Goal: Task Accomplishment & Management: Use online tool/utility

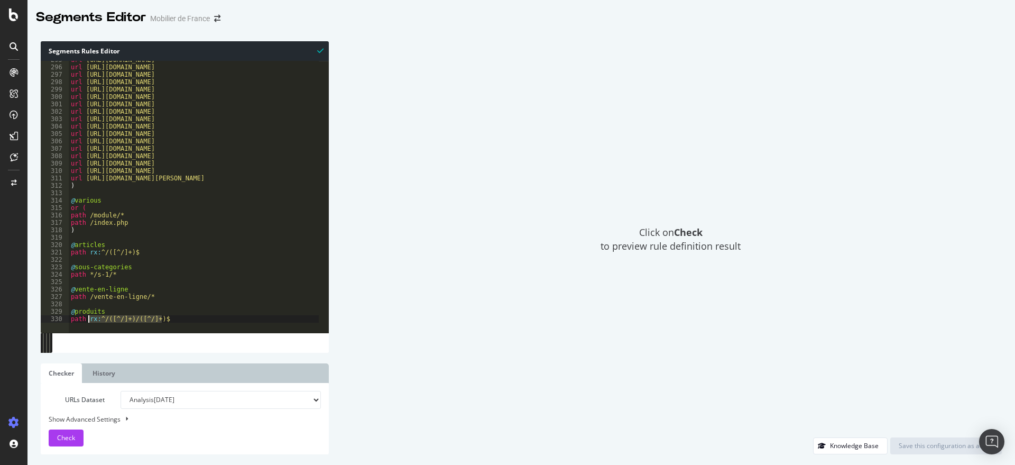
scroll to position [2181, 0]
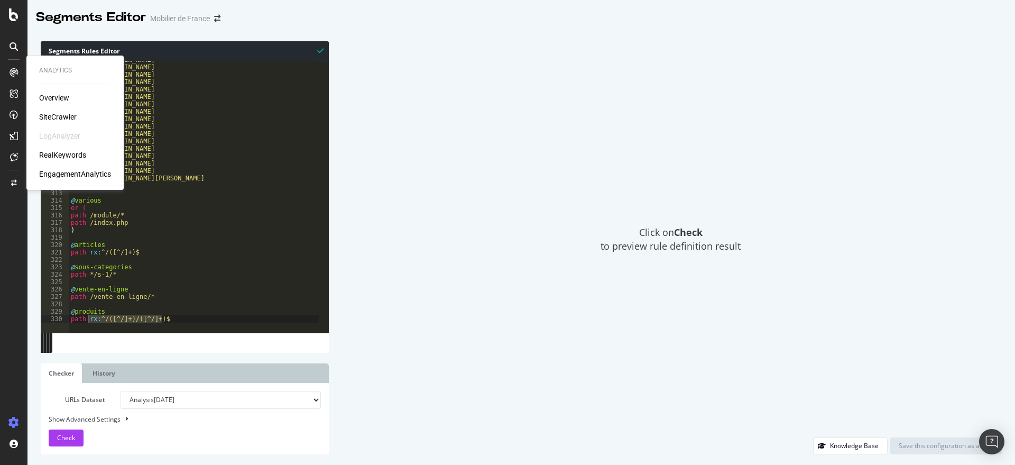
click at [53, 111] on div "Overview SiteCrawler LogAnalyzer RealKeywords EngagementAnalytics" at bounding box center [75, 136] width 72 height 87
click at [56, 118] on div "SiteCrawler" at bounding box center [58, 117] width 38 height 11
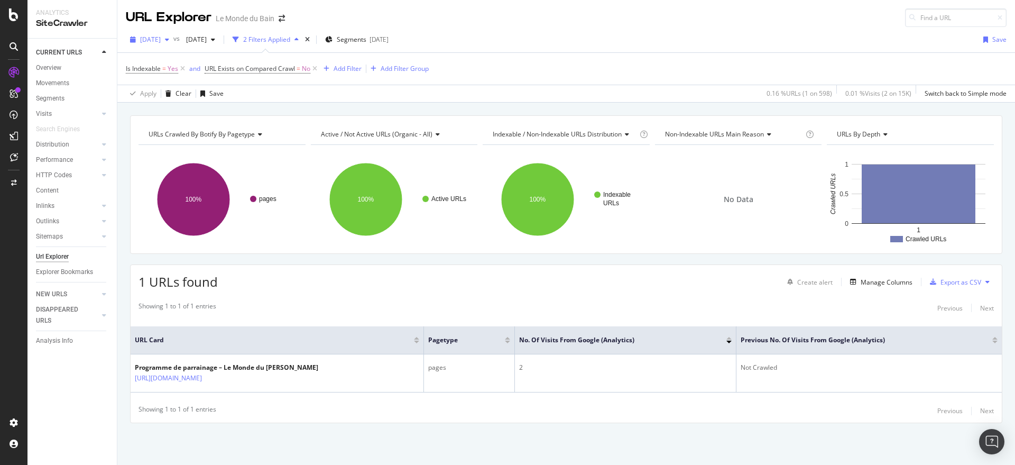
click at [169, 39] on icon "button" at bounding box center [167, 39] width 4 height 6
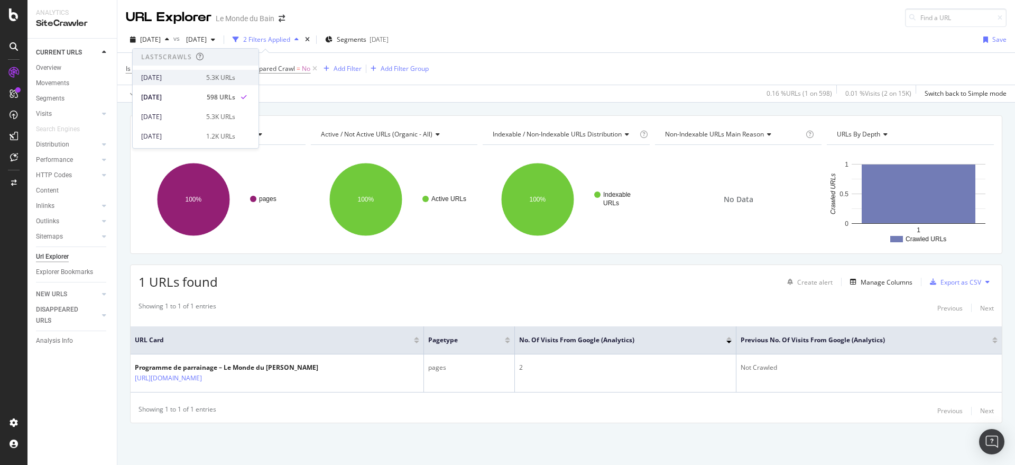
click at [174, 78] on div "[DATE]" at bounding box center [170, 78] width 59 height 10
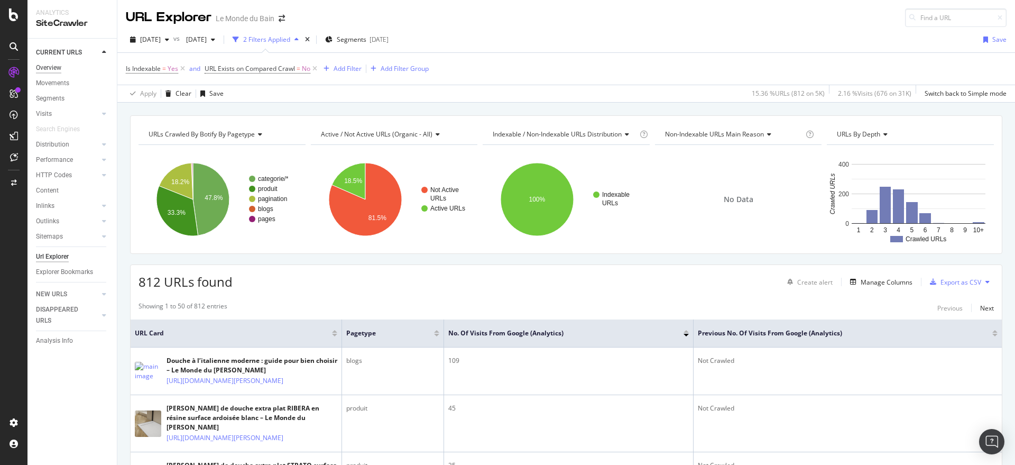
click at [56, 65] on div "Overview" at bounding box center [48, 67] width 25 height 11
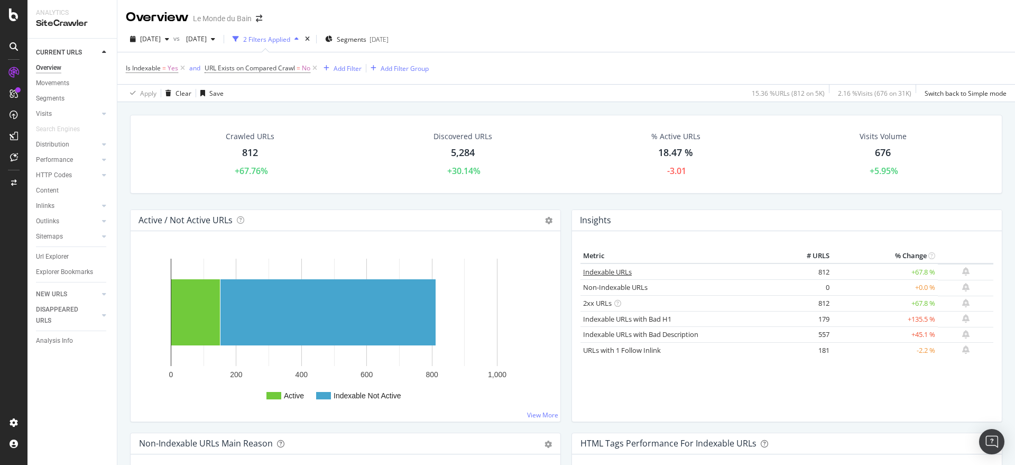
click at [615, 269] on link "Indexable URLs" at bounding box center [607, 272] width 49 height 10
click at [169, 36] on icon "button" at bounding box center [167, 39] width 4 height 6
click at [536, 50] on div "[DATE] vs [DATE] 2 Filters Applied Segments [DATE]" at bounding box center [566, 41] width 898 height 21
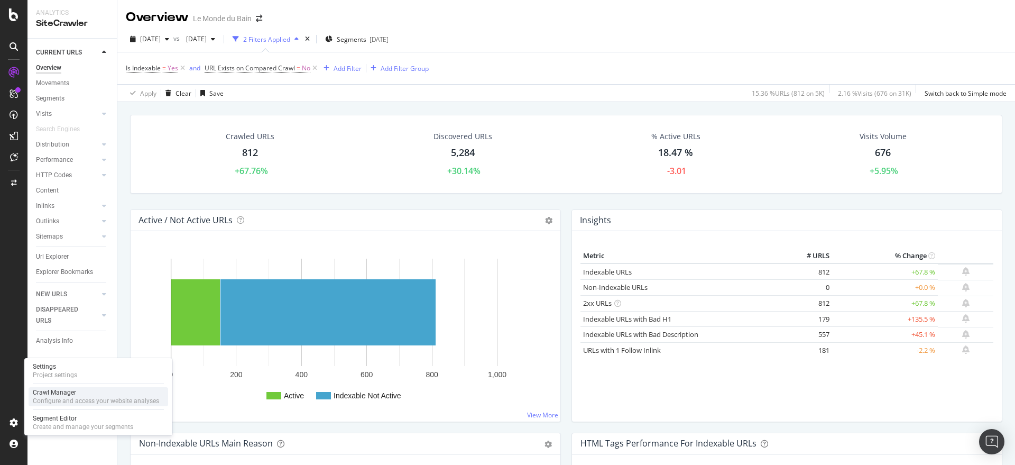
click at [43, 393] on div "Crawl Manager" at bounding box center [96, 392] width 126 height 8
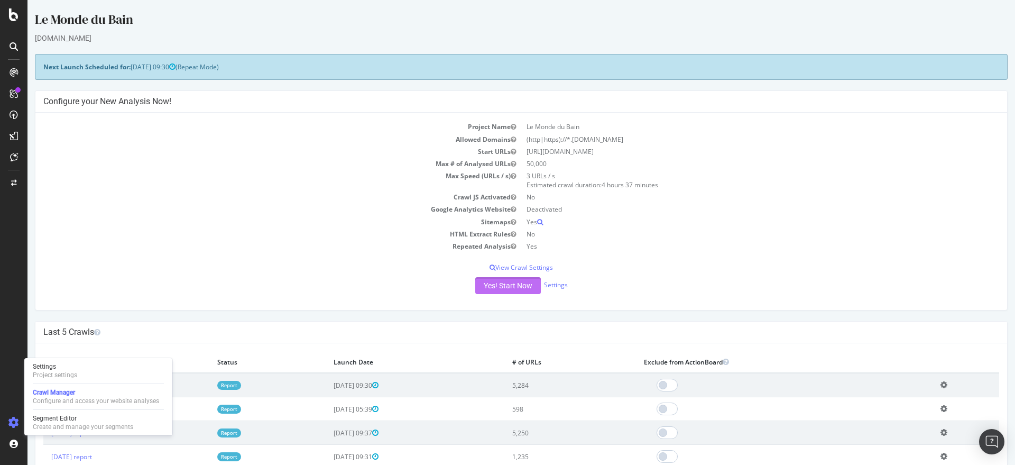
click at [486, 283] on button "Yes! Start Now" at bounding box center [508, 285] width 66 height 17
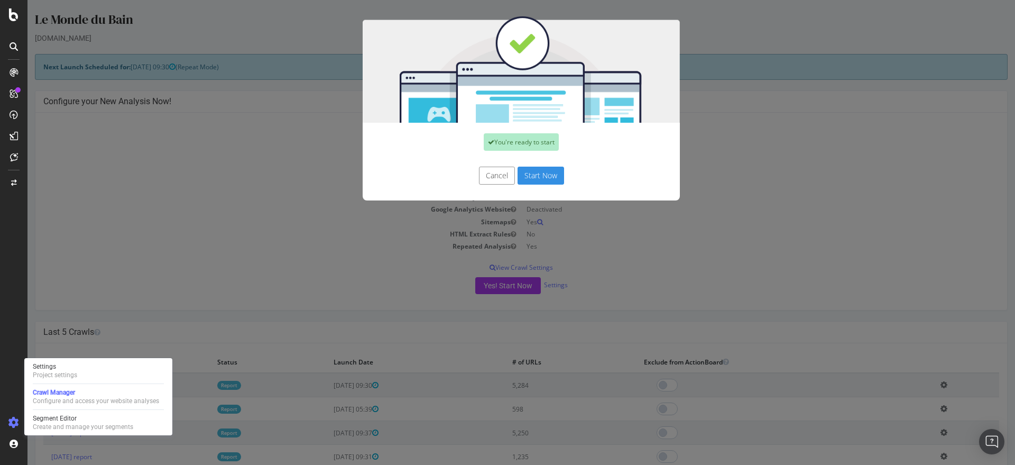
click at [523, 172] on button "Start Now" at bounding box center [541, 176] width 47 height 18
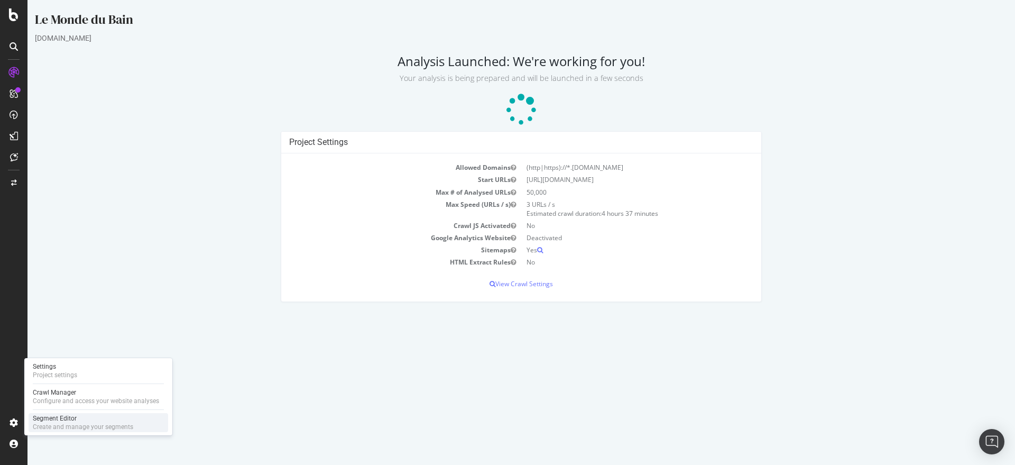
click at [48, 417] on div "Segment Editor" at bounding box center [83, 418] width 100 height 8
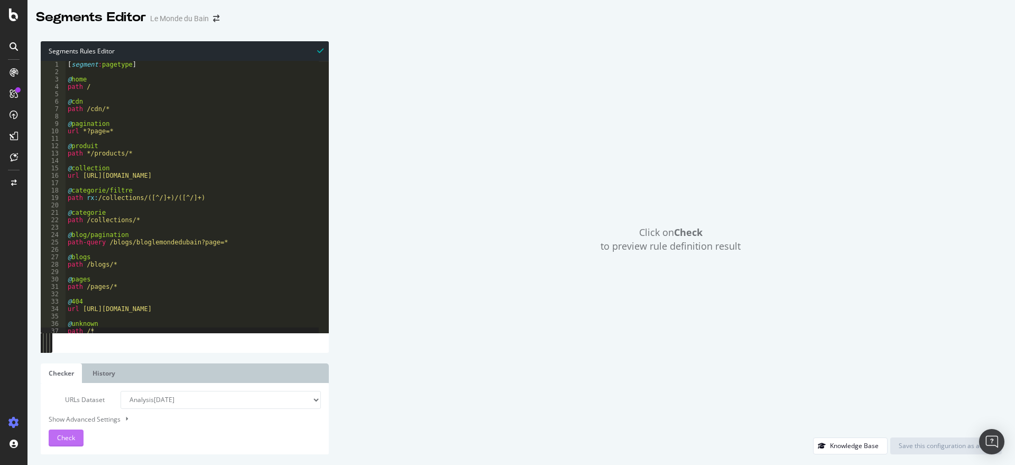
click at [62, 439] on span "Check" at bounding box center [66, 437] width 18 height 9
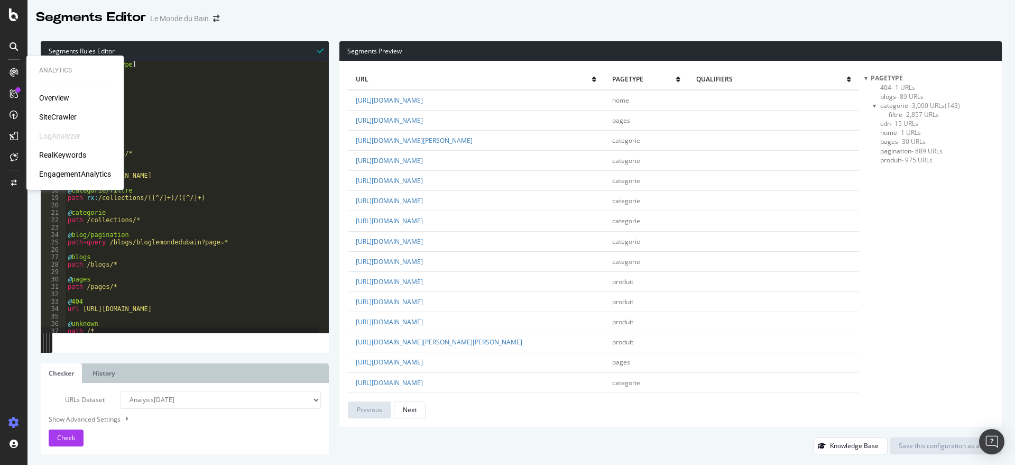
click at [56, 115] on div "SiteCrawler" at bounding box center [58, 117] width 38 height 11
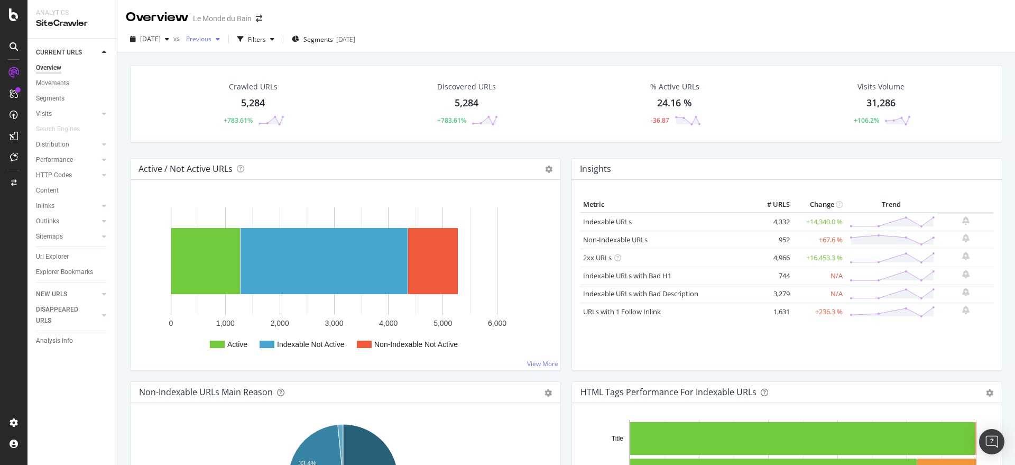
click at [220, 42] on icon "button" at bounding box center [218, 39] width 4 height 6
click at [261, 120] on div "[DATE]" at bounding box center [235, 117] width 59 height 10
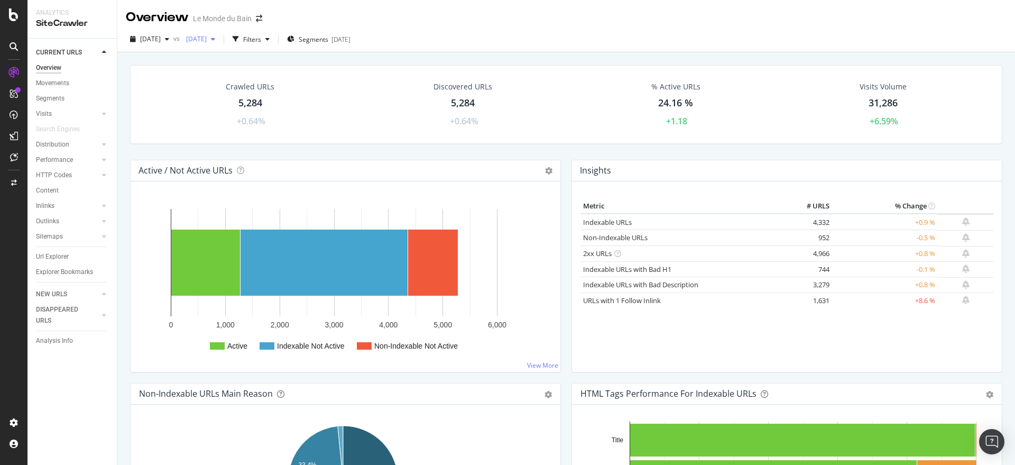
click at [219, 42] on div "button" at bounding box center [213, 39] width 13 height 6
click at [160, 72] on div "Crawled URLs 5,284 +0.64% Discovered URLs 5,284 +0.64% % Active URLs 24.16 % +1…" at bounding box center [566, 104] width 872 height 79
click at [173, 37] on div "button" at bounding box center [167, 39] width 13 height 6
click at [185, 97] on div "[DATE]" at bounding box center [171, 97] width 60 height 10
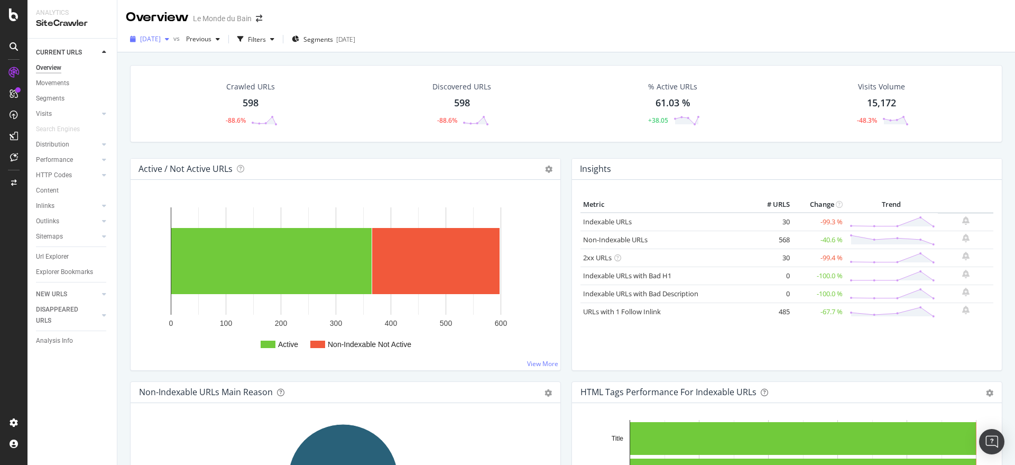
click at [173, 39] on div "button" at bounding box center [167, 39] width 13 height 6
click at [194, 123] on div "[DATE] 5.3K URLs" at bounding box center [196, 115] width 126 height 15
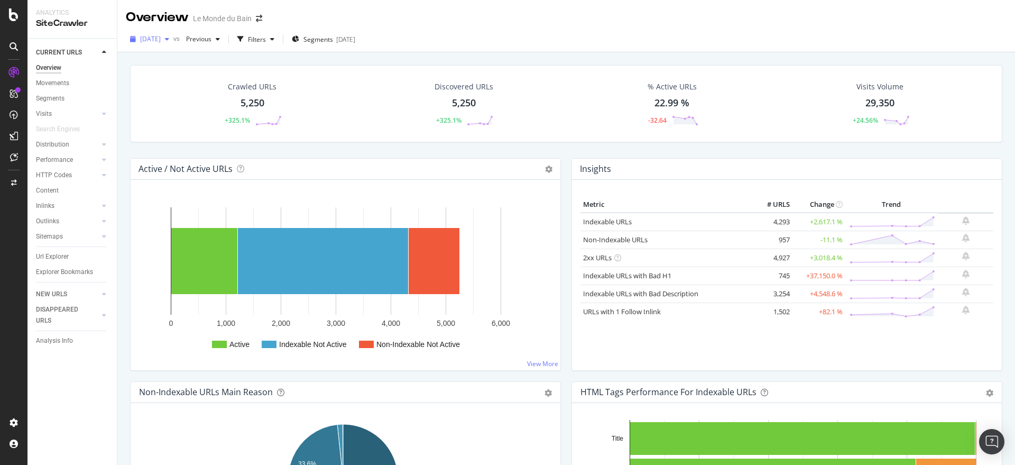
click at [173, 33] on div "[DATE]" at bounding box center [150, 39] width 48 height 16
click at [190, 106] on div "[DATE]" at bounding box center [170, 104] width 59 height 10
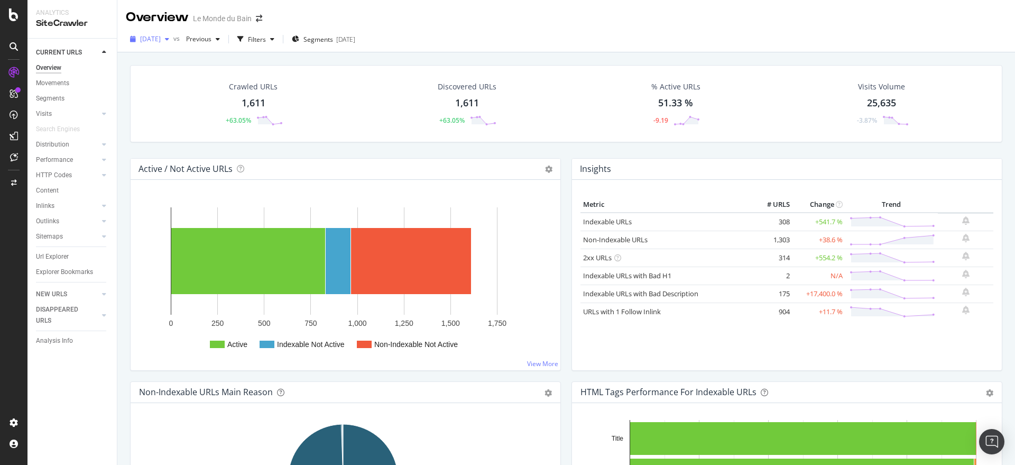
click at [161, 40] on span "[DATE]" at bounding box center [150, 38] width 21 height 9
click at [192, 135] on div "[DATE]" at bounding box center [170, 133] width 59 height 10
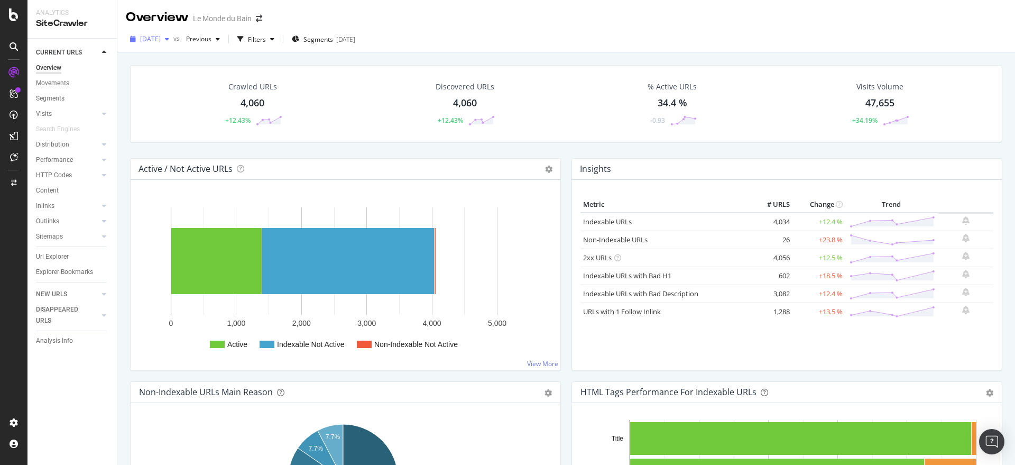
click at [161, 39] on span "[DATE]" at bounding box center [150, 38] width 21 height 9
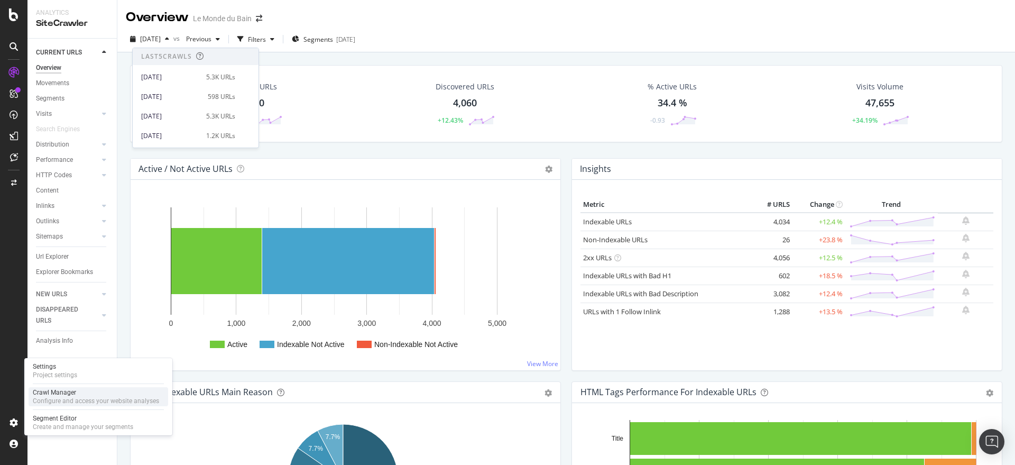
click at [67, 393] on div "Crawl Manager" at bounding box center [96, 392] width 126 height 8
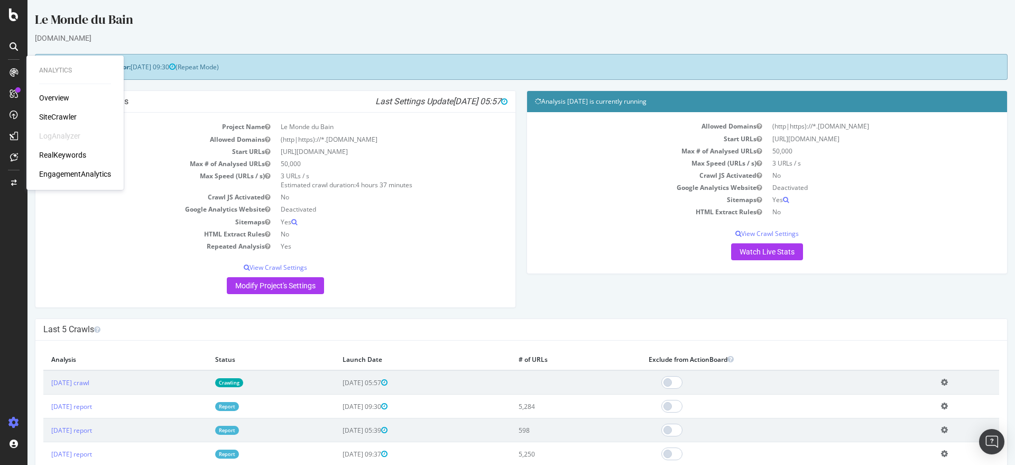
click at [70, 119] on div "SiteCrawler" at bounding box center [58, 117] width 38 height 11
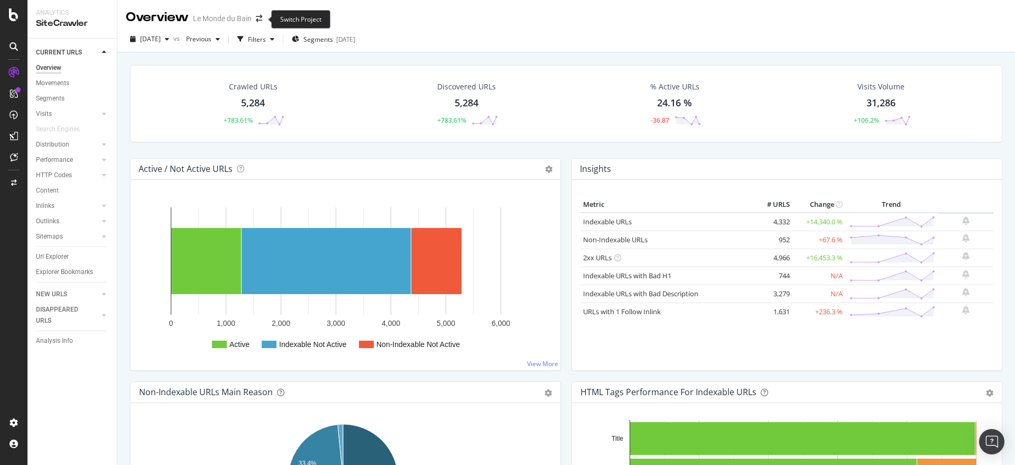
click at [266, 16] on span at bounding box center [259, 18] width 15 height 7
click at [257, 20] on icon "arrow-right-arrow-left" at bounding box center [259, 18] width 6 height 7
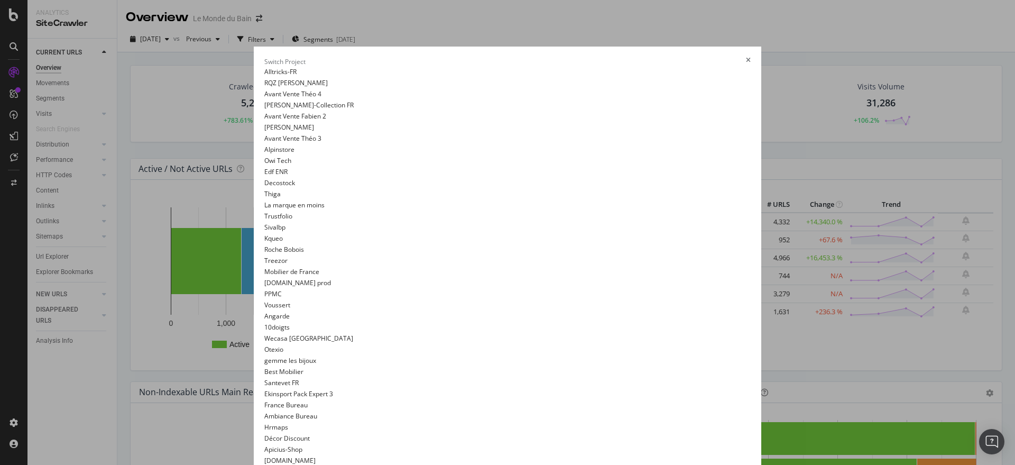
click at [264, 233] on link "Sivalbp" at bounding box center [274, 227] width 21 height 11
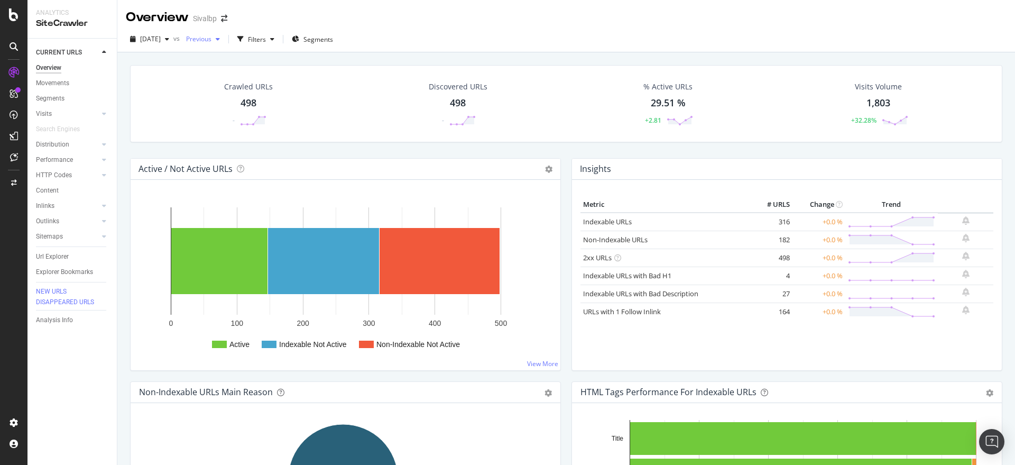
click at [224, 32] on div "Previous" at bounding box center [203, 39] width 42 height 16
click at [234, 80] on div "[DATE]" at bounding box center [236, 80] width 60 height 10
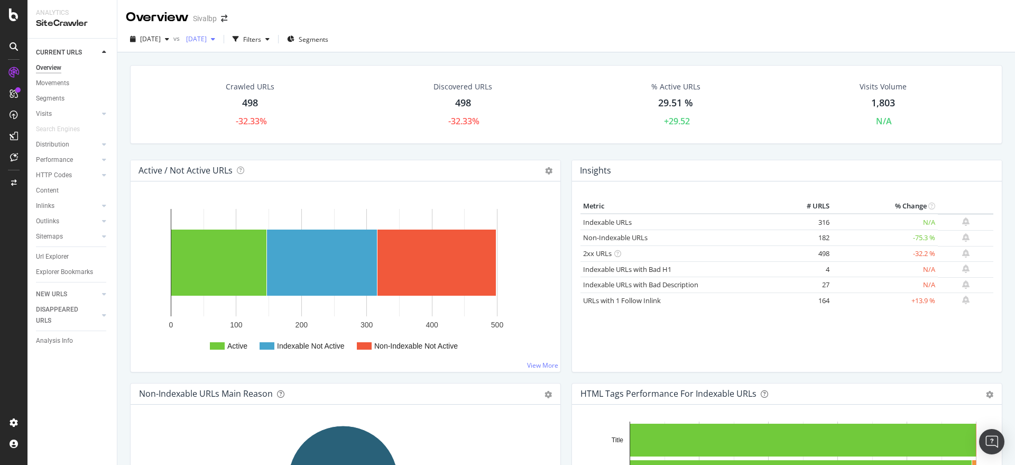
click at [207, 39] on span "[DATE]" at bounding box center [194, 38] width 25 height 9
click at [262, 125] on div "[DATE]" at bounding box center [236, 123] width 60 height 10
click at [207, 40] on span "[DATE]" at bounding box center [194, 38] width 25 height 9
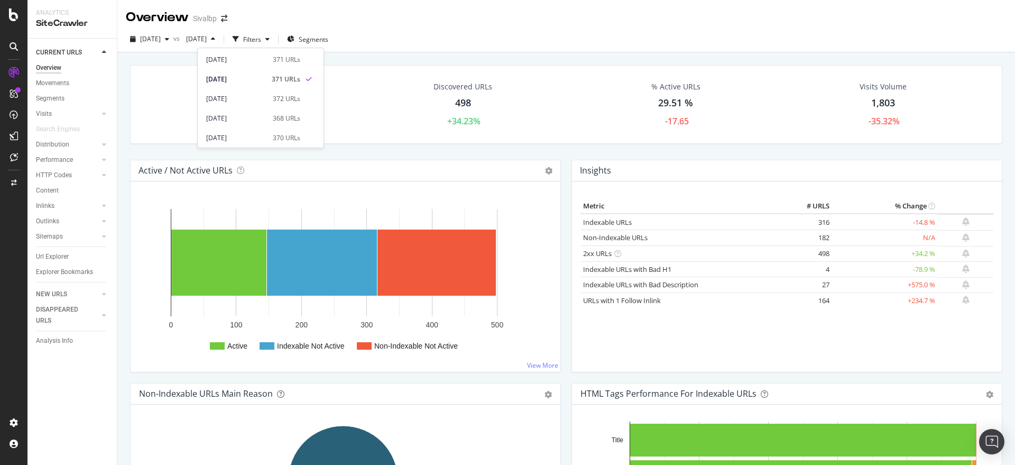
click at [354, 105] on div "Discovered URLs 498 +34.23%" at bounding box center [463, 104] width 218 height 57
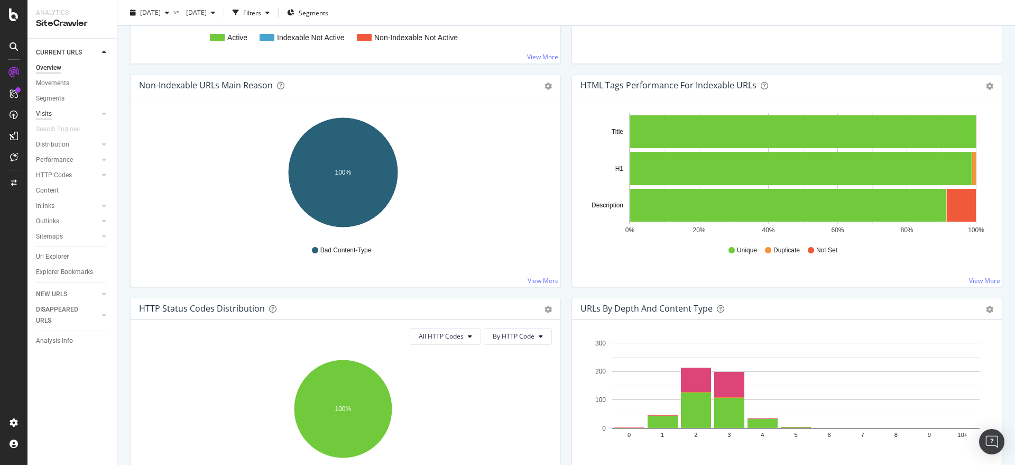
click at [45, 113] on div "Visits" at bounding box center [44, 113] width 16 height 11
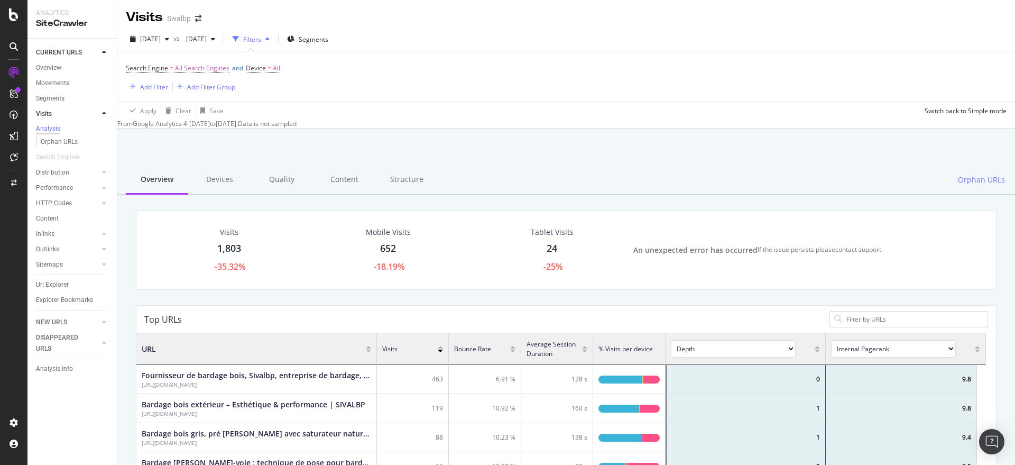
click at [241, 251] on div "1,803" at bounding box center [229, 249] width 24 height 14
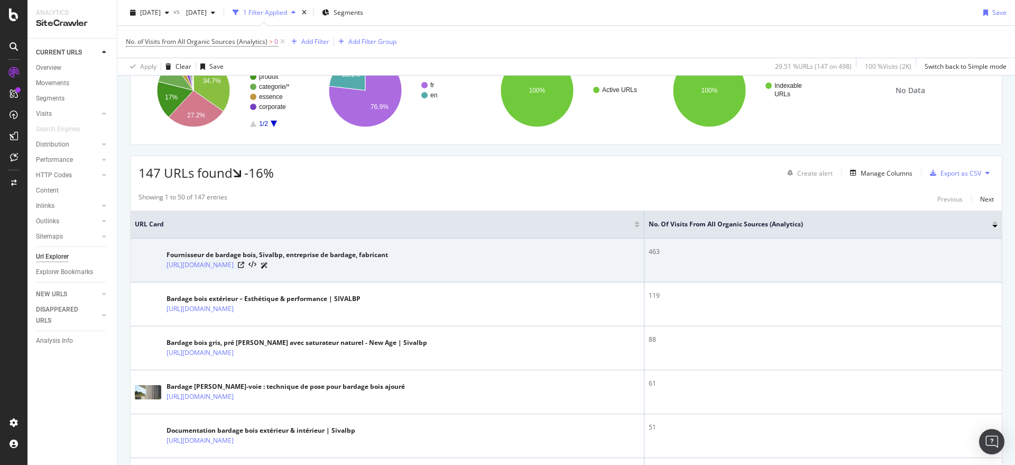
scroll to position [132, 0]
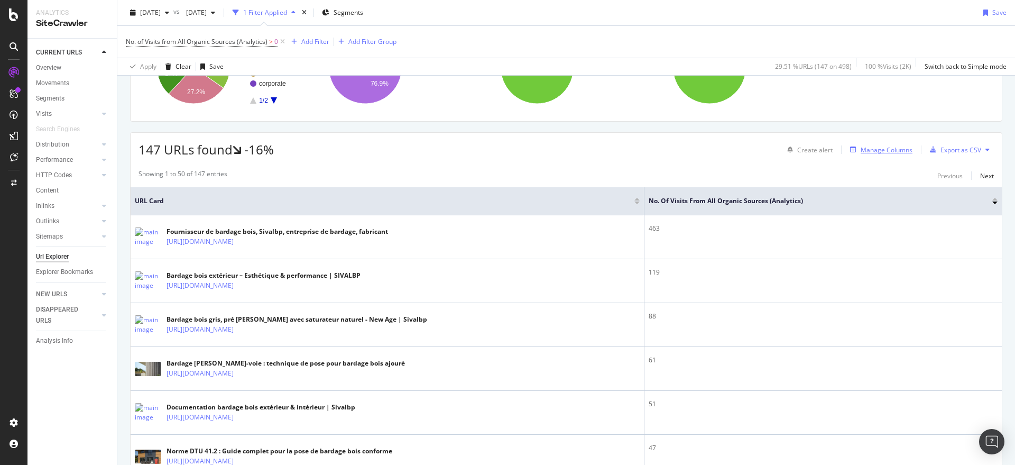
click at [880, 150] on div "Manage Columns" at bounding box center [887, 149] width 52 height 9
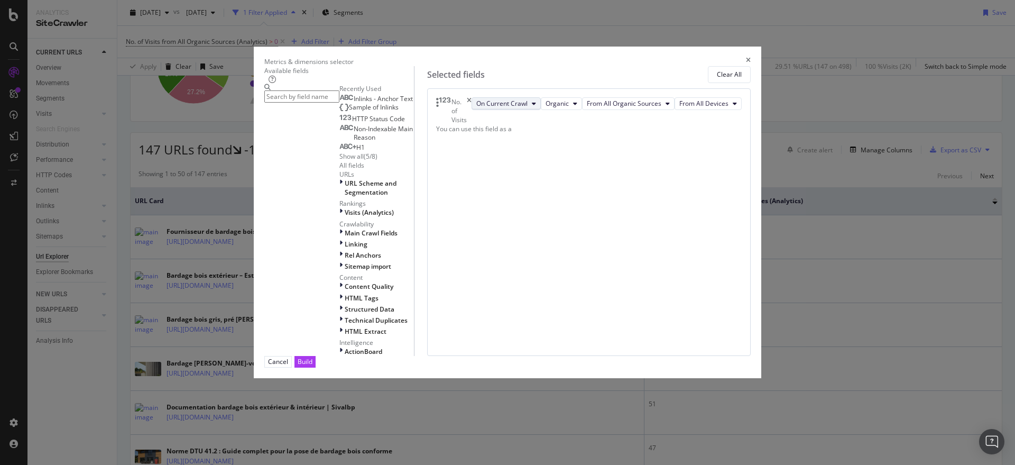
click at [528, 108] on span "On Current Crawl" at bounding box center [501, 103] width 51 height 9
click at [576, 185] on span "Diff Between Crawls" at bounding box center [571, 186] width 60 height 10
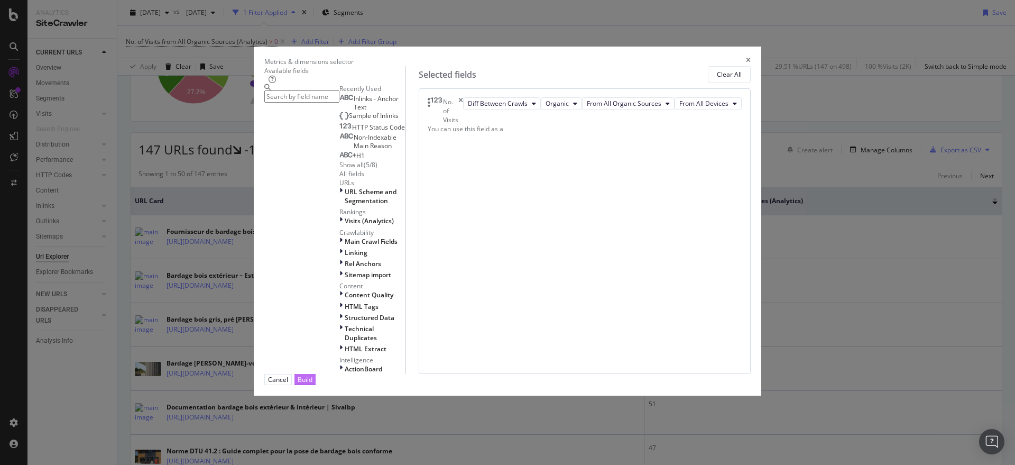
click at [312, 384] on div "Build" at bounding box center [305, 379] width 15 height 9
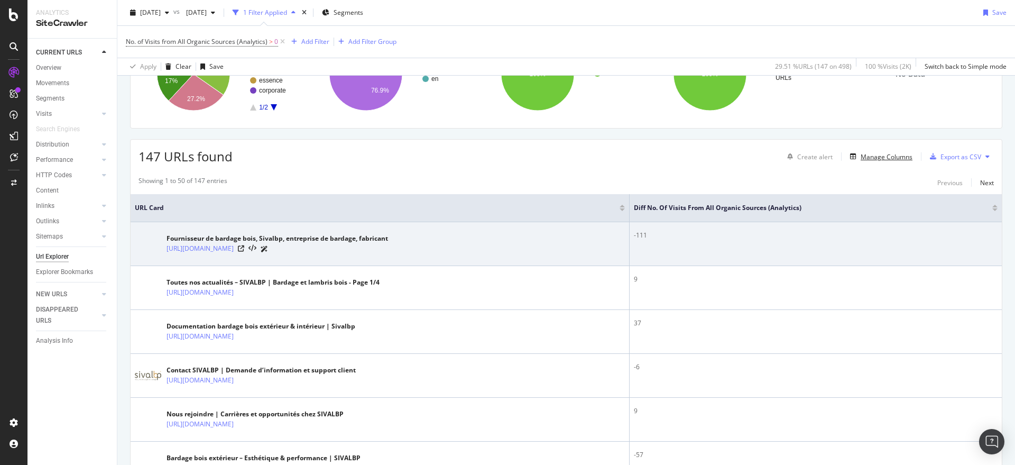
scroll to position [176, 0]
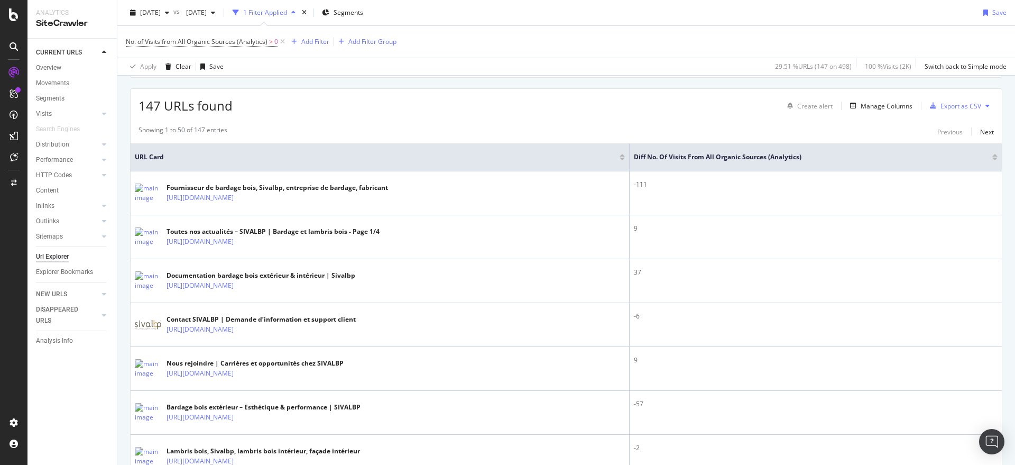
click at [992, 154] on div at bounding box center [994, 155] width 5 height 3
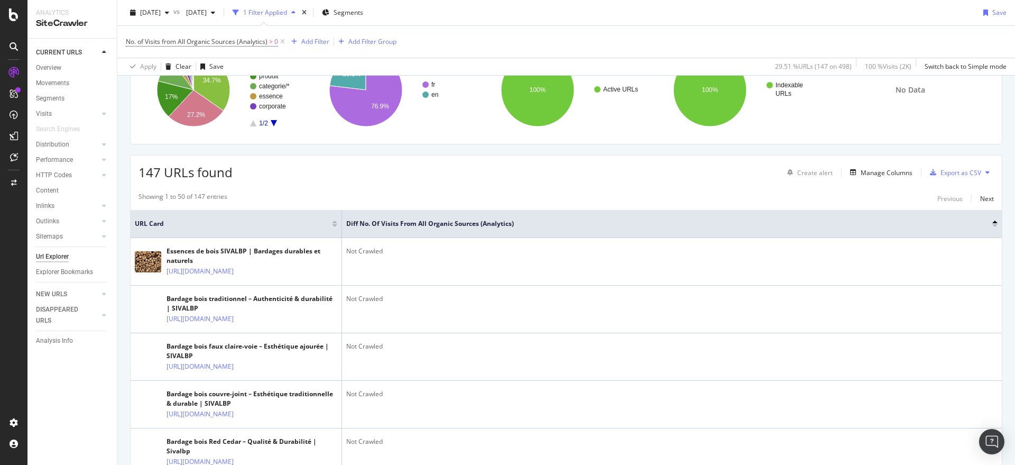
scroll to position [132, 0]
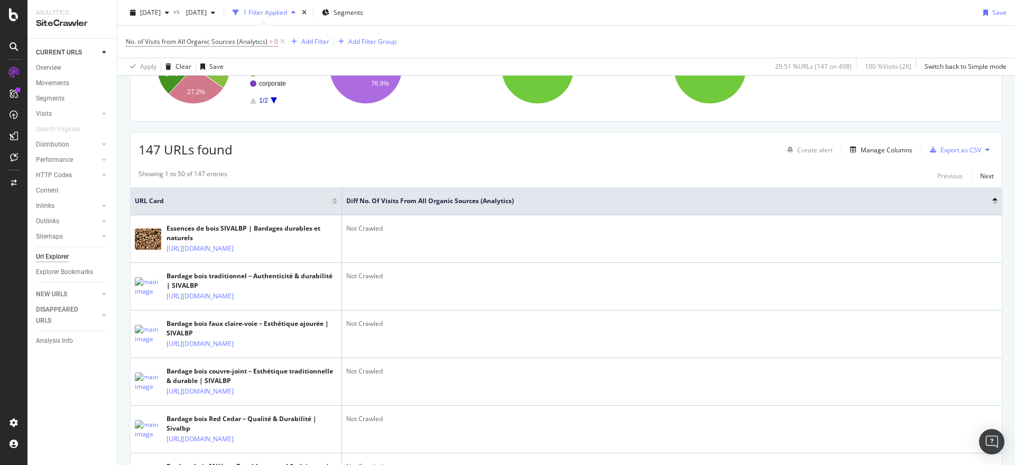
click at [992, 199] on div at bounding box center [994, 199] width 5 height 3
click at [992, 203] on div at bounding box center [994, 202] width 5 height 3
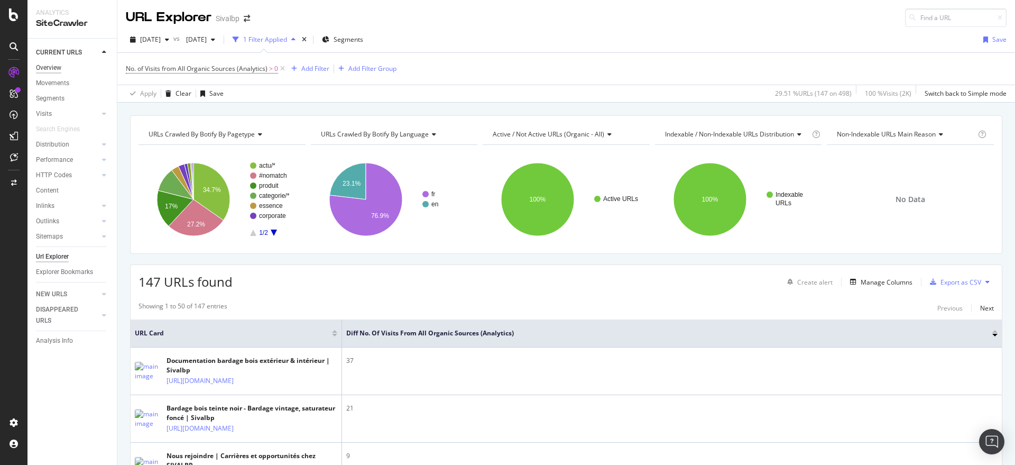
click at [47, 68] on div "Overview" at bounding box center [48, 67] width 25 height 11
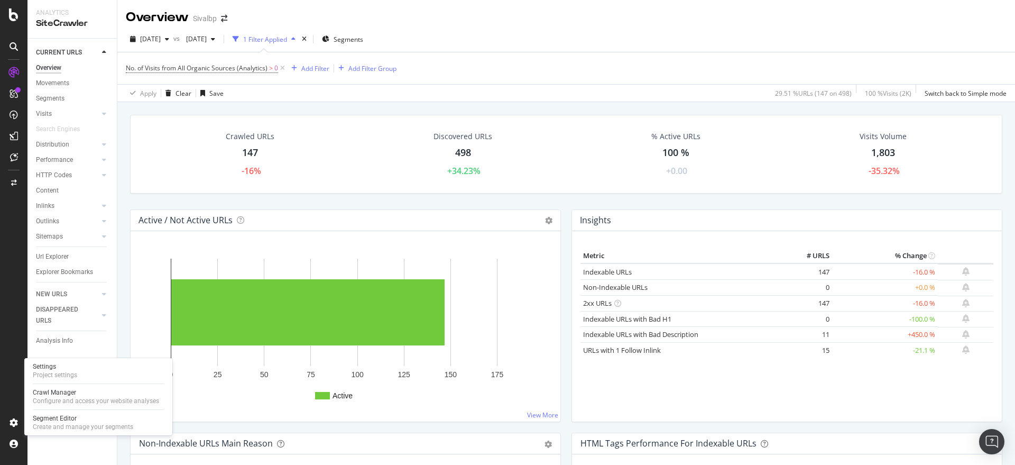
click at [27, 422] on div "Settings Project settings Crawl Manager Configure and access your website analy…" at bounding box center [98, 396] width 148 height 77
click at [71, 423] on div "Create and manage your segments" at bounding box center [83, 426] width 100 height 8
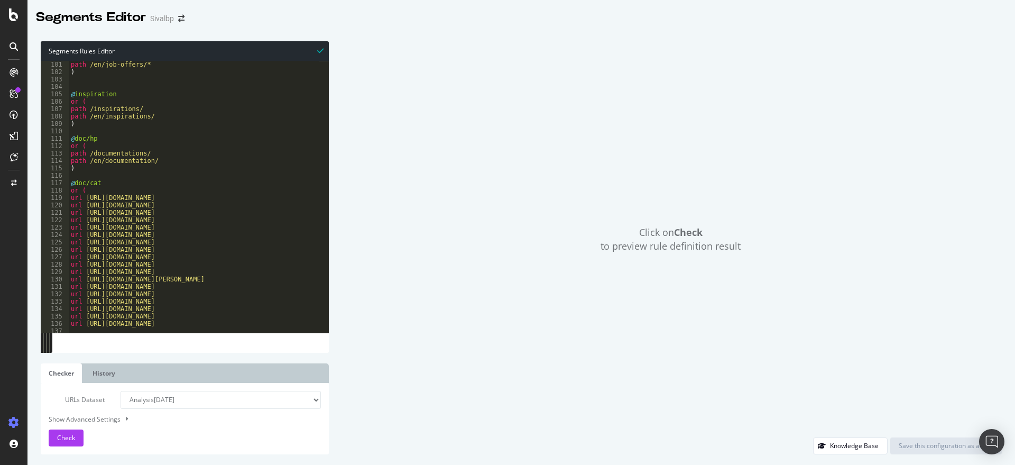
scroll to position [767, 0]
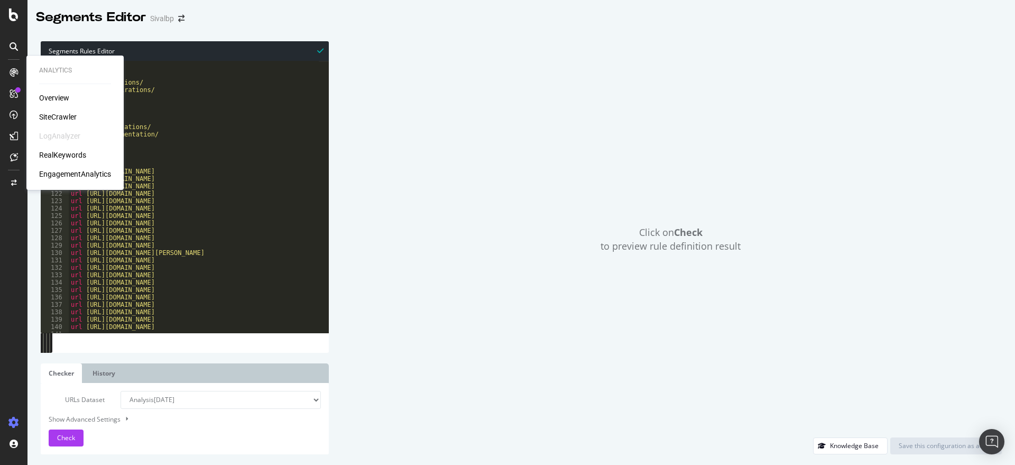
click at [62, 116] on div "SiteCrawler" at bounding box center [58, 117] width 38 height 11
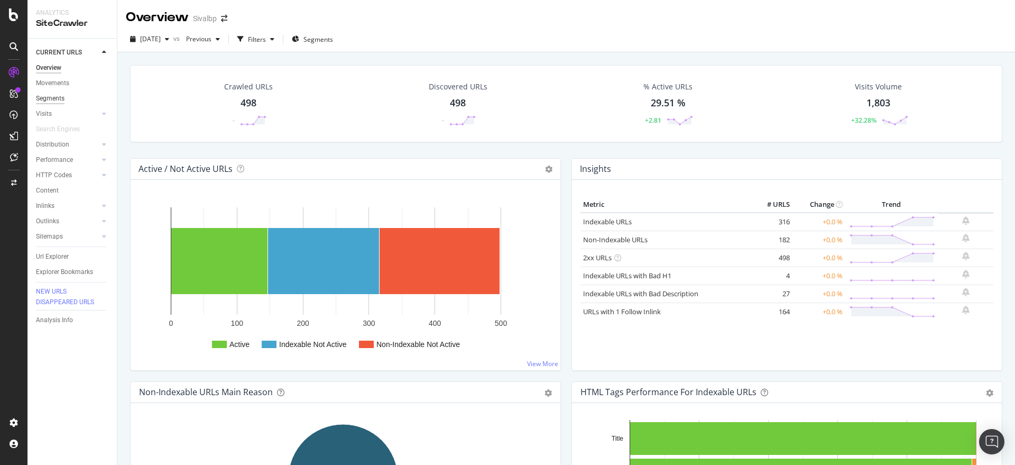
click at [59, 95] on div "Segments" at bounding box center [50, 98] width 29 height 11
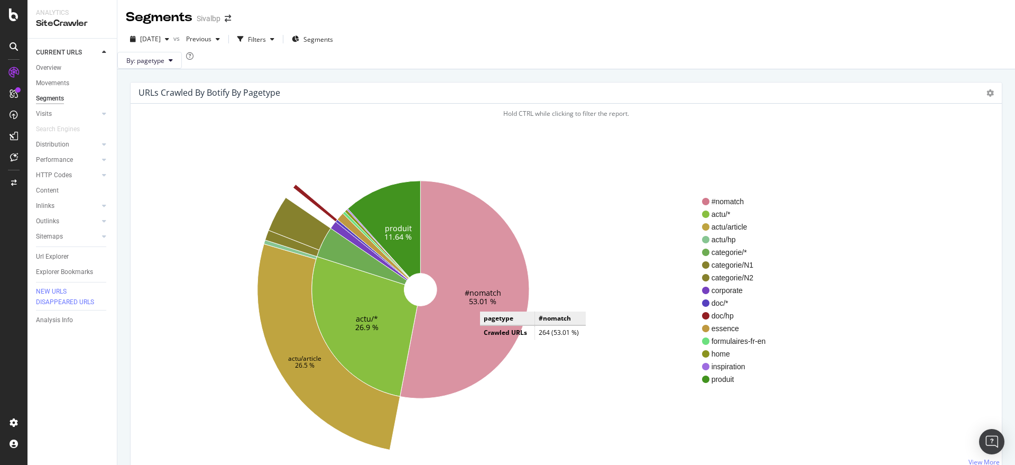
click at [491, 306] on text "53.01 %" at bounding box center [482, 301] width 27 height 10
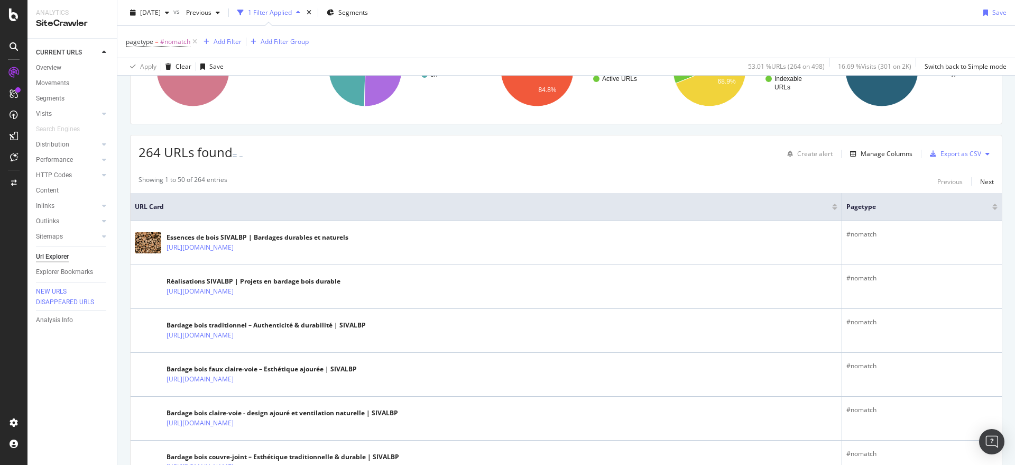
scroll to position [132, 0]
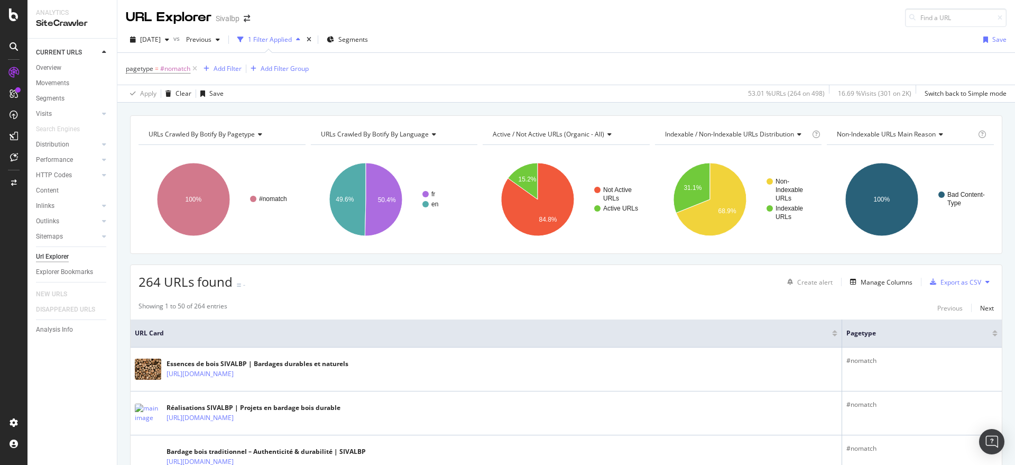
click at [635, 35] on div "[DATE] vs Previous 1 Filter Applied Segments Save" at bounding box center [566, 41] width 898 height 21
click at [244, 15] on icon "arrow-right-arrow-left" at bounding box center [247, 18] width 6 height 7
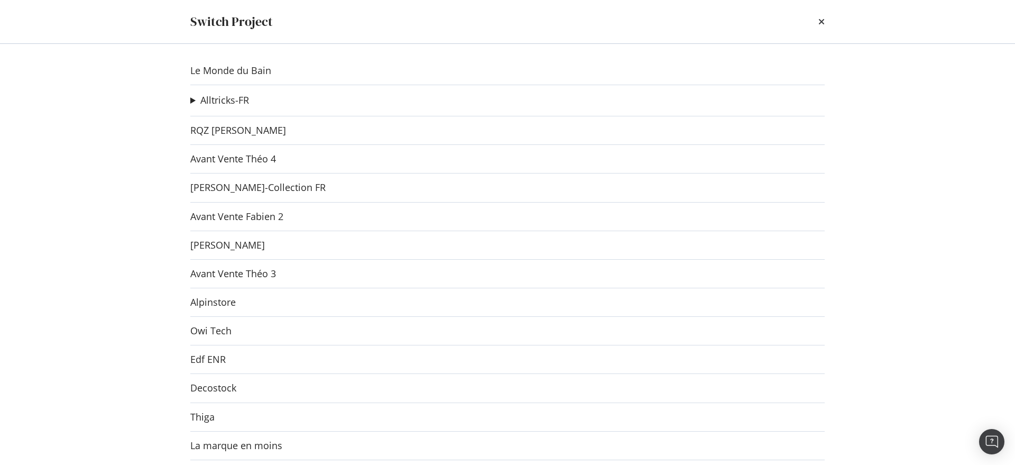
click at [110, 182] on div "Switch Project Le Monde du Bain Alltricks-FR Troc Velo Ad-Hoc Project Buycyle A…" at bounding box center [507, 232] width 1015 height 465
click at [227, 67] on link "Le Monde du Bain" at bounding box center [230, 70] width 81 height 11
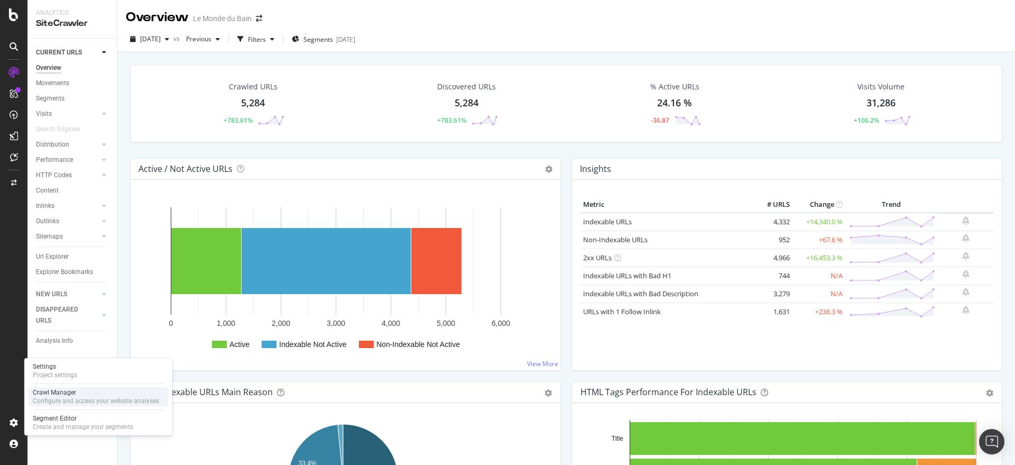
click at [52, 400] on div "Configure and access your website analyses" at bounding box center [96, 401] width 126 height 8
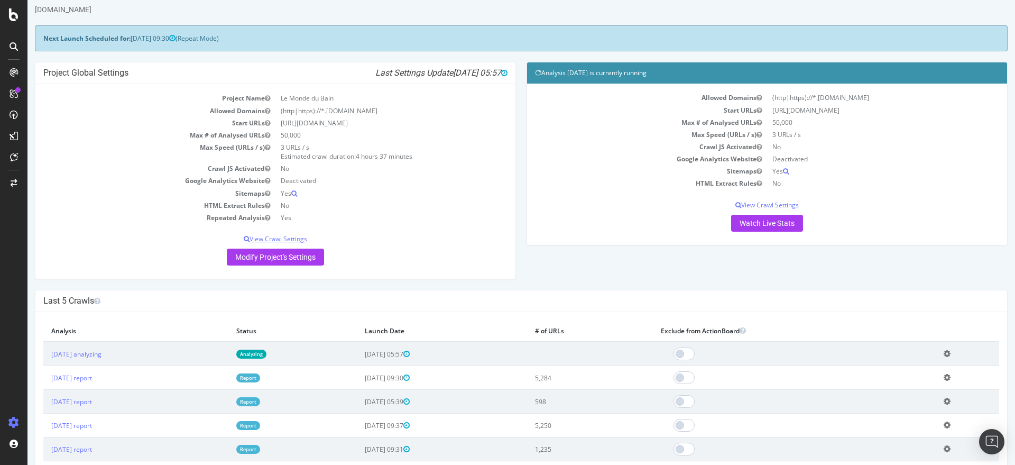
scroll to position [44, 0]
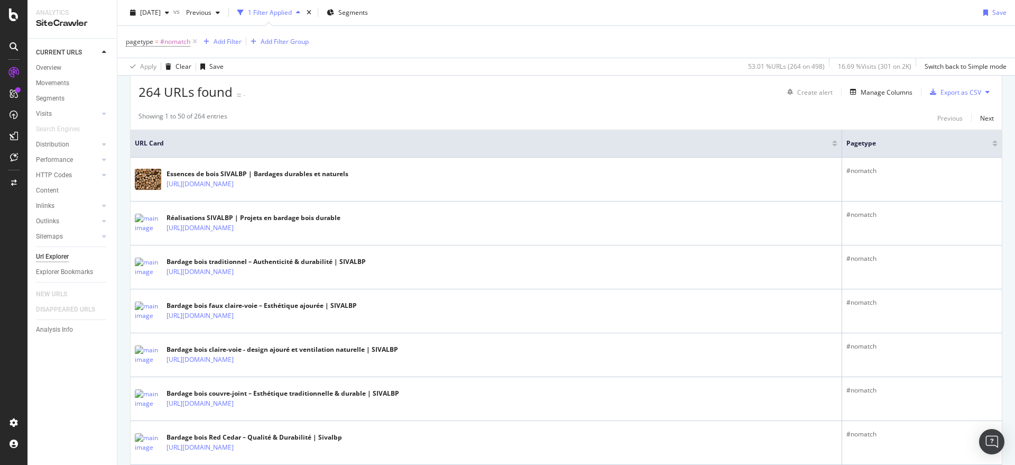
scroll to position [220, 0]
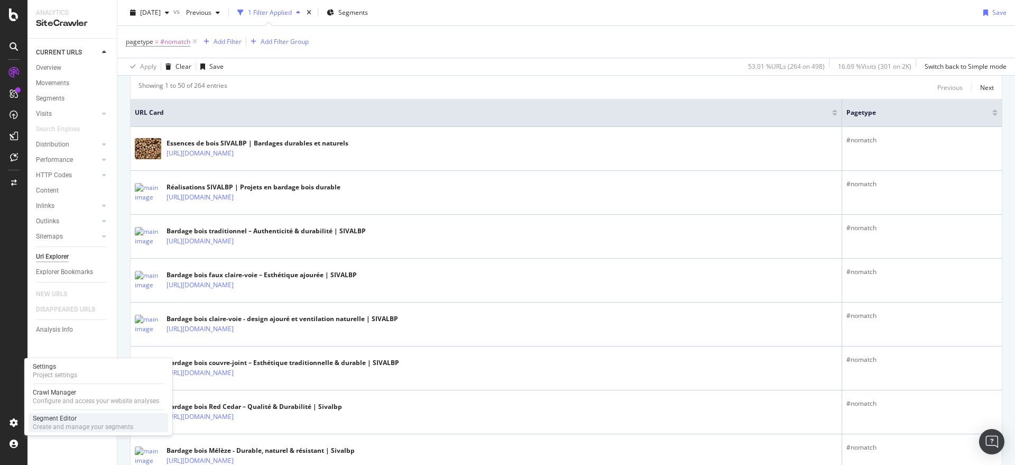
click at [63, 415] on div "Segment Editor" at bounding box center [83, 418] width 100 height 8
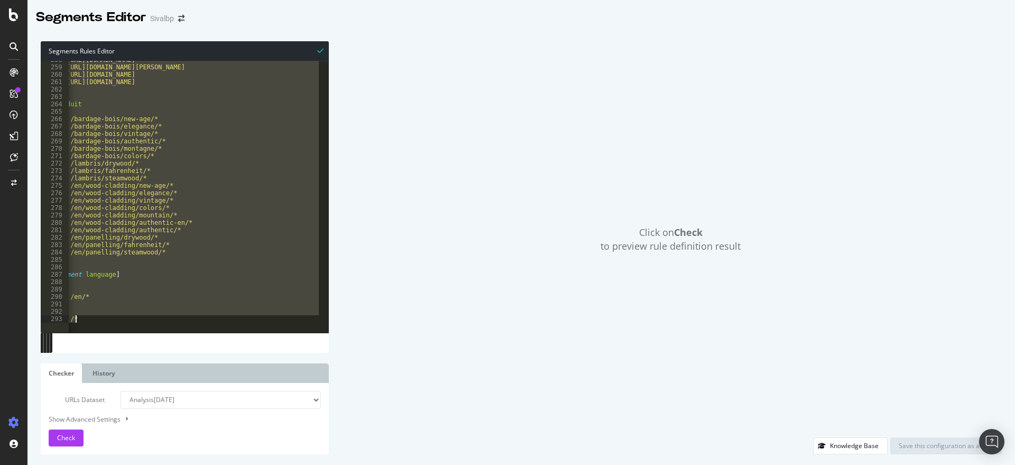
scroll to position [0, 20]
drag, startPoint x: 67, startPoint y: 63, endPoint x: 372, endPoint y: 490, distance: 524.7
click at [372, 464] on html "Segments Editor Sivalbp Segments Rules Editor 258 259 260 261 262 263 264 265 2…" at bounding box center [507, 232] width 1015 height 465
click at [870, 239] on div "Click on Check to preview rule definition result" at bounding box center [670, 239] width 663 height 396
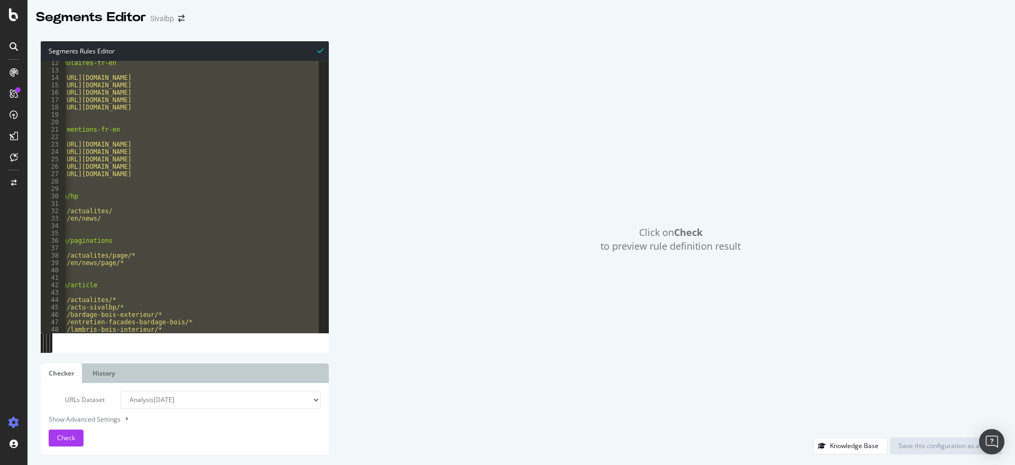
scroll to position [0, 0]
